Goal: Navigation & Orientation: Go to known website

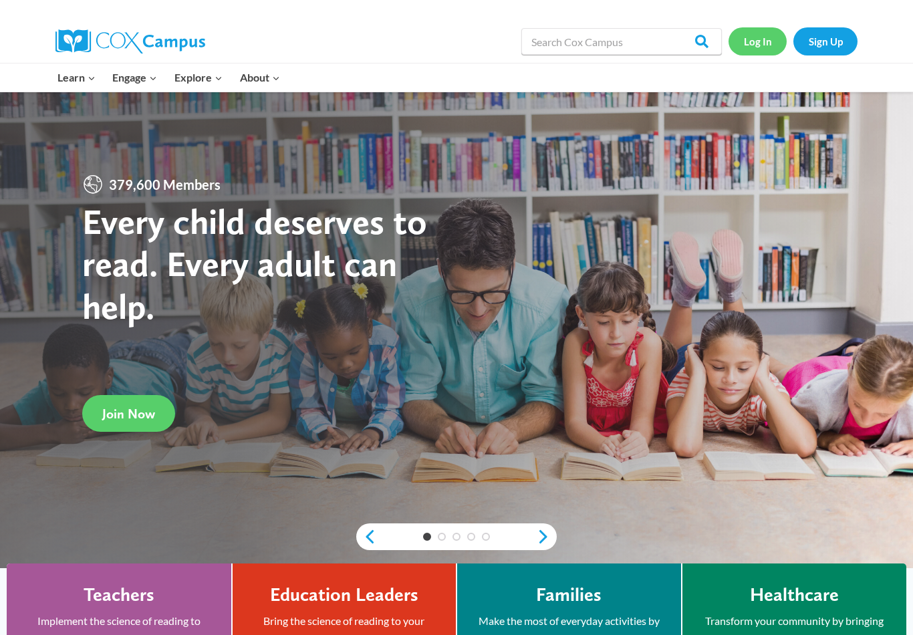
click at [760, 43] on link "Log In" at bounding box center [758, 40] width 58 height 27
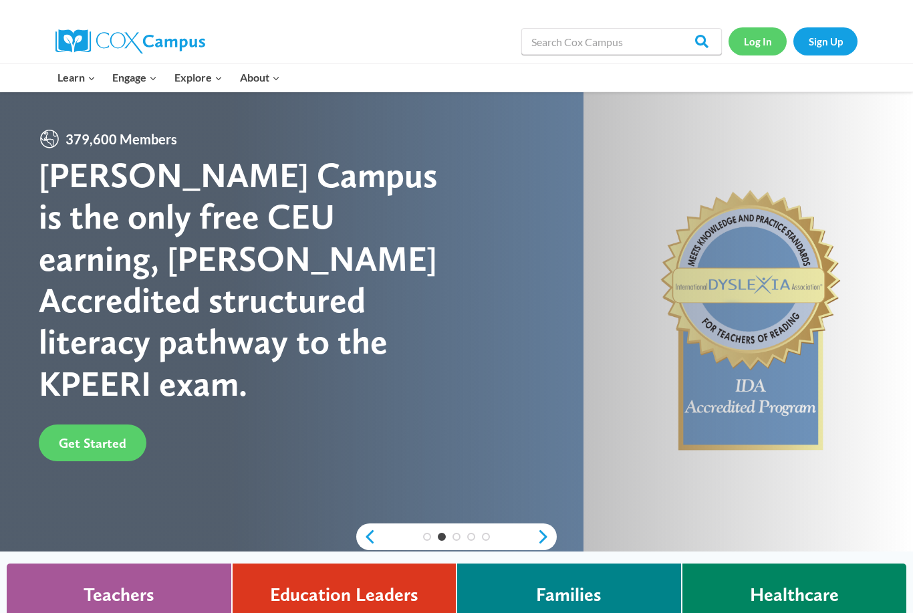
click at [776, 37] on link "Log In" at bounding box center [758, 40] width 58 height 27
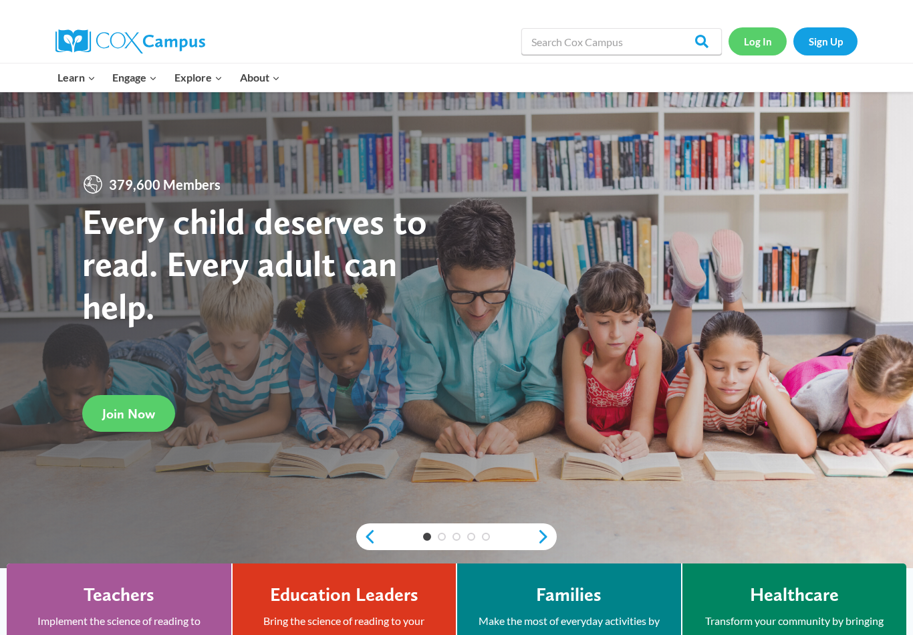
click at [759, 53] on link "Log In" at bounding box center [758, 40] width 58 height 27
